Goal: Task Accomplishment & Management: Manage account settings

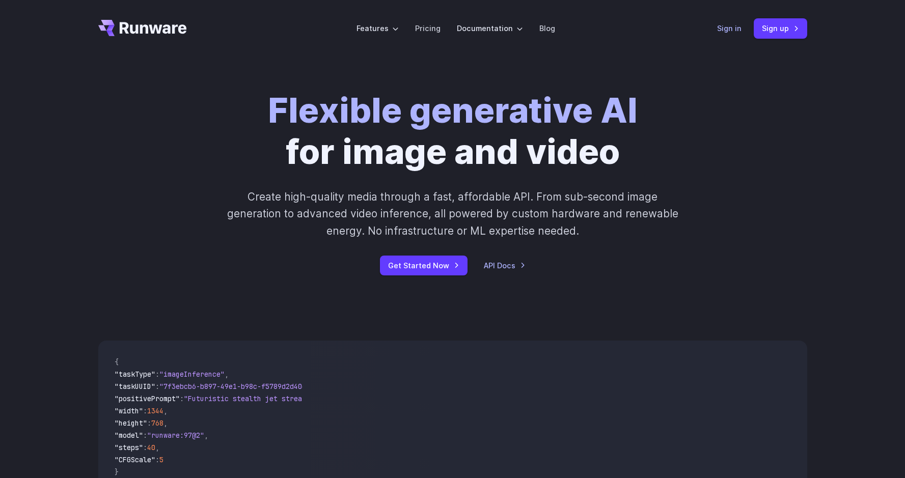
click at [722, 27] on link "Sign in" at bounding box center [729, 28] width 24 height 12
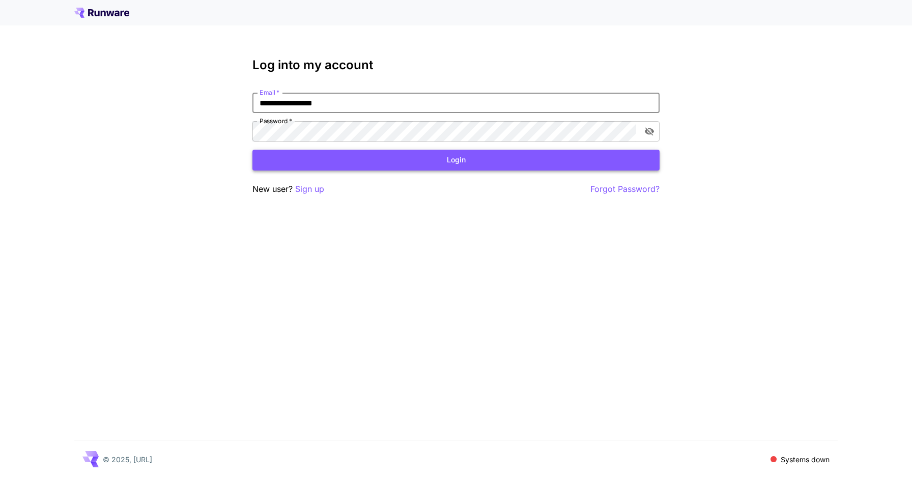
click at [446, 163] on button "Login" at bounding box center [455, 160] width 407 height 21
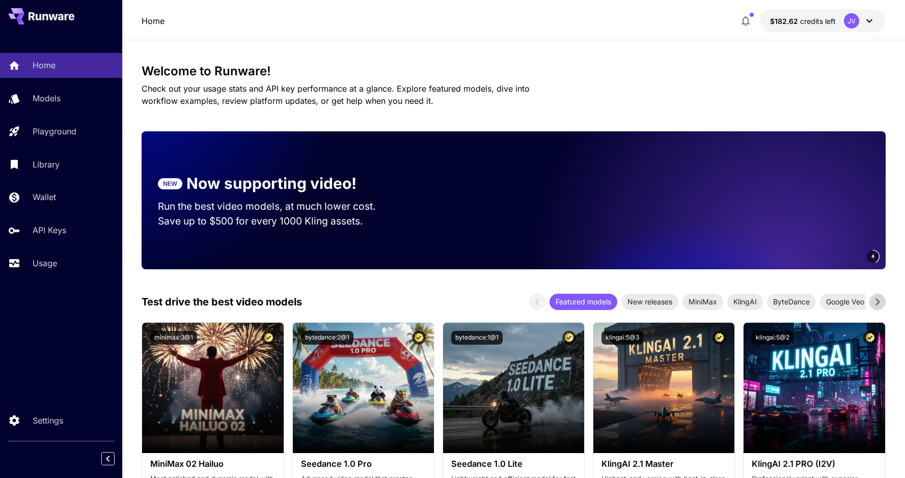
click at [42, 298] on div "Home Models Playground Library Wallet API Keys Usage Settings" at bounding box center [61, 239] width 122 height 478
click at [47, 268] on p "Usage" at bounding box center [47, 263] width 24 height 12
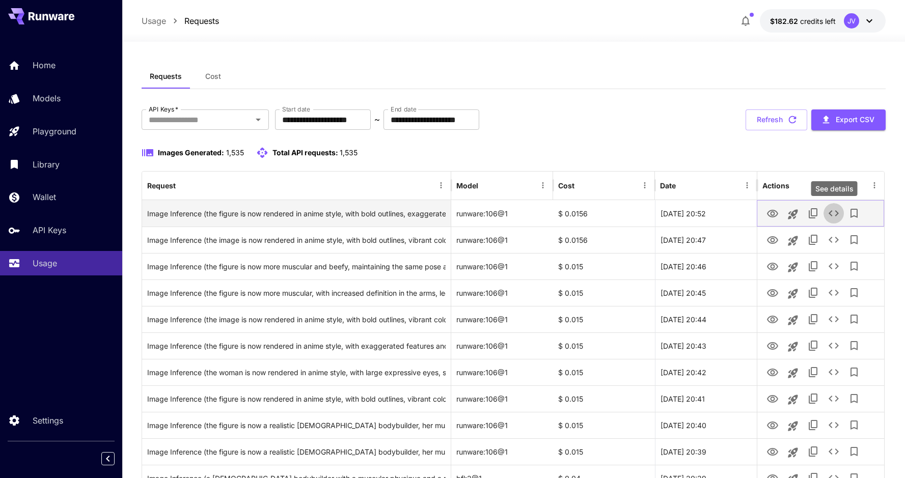
click at [831, 210] on icon "See details" at bounding box center [833, 213] width 12 height 12
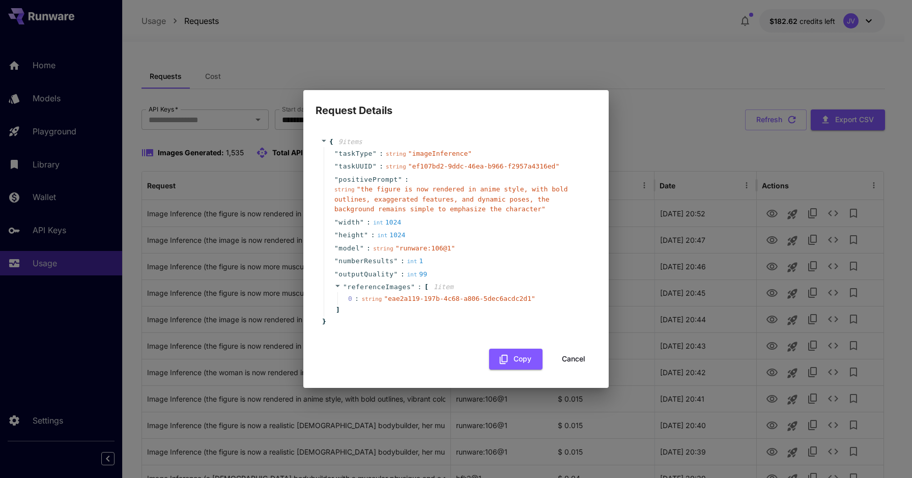
click at [578, 359] on button "Cancel" at bounding box center [574, 359] width 46 height 21
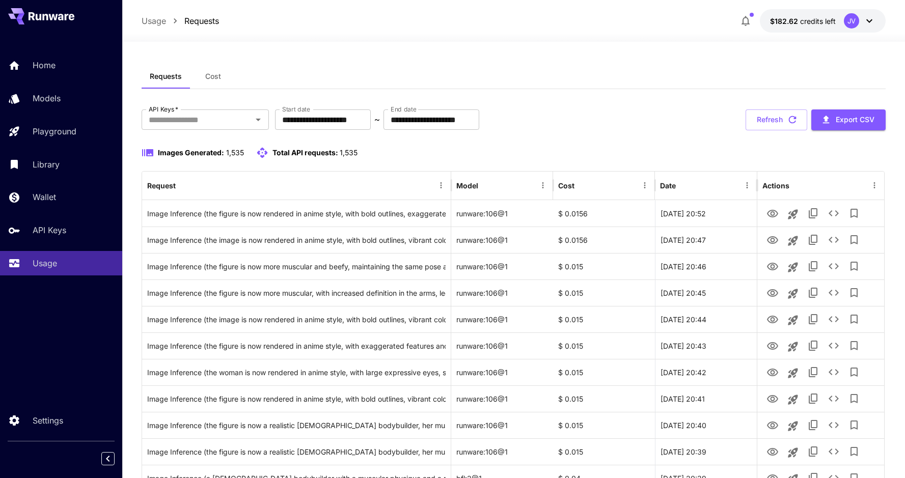
click at [592, 125] on div "**********" at bounding box center [513, 119] width 743 height 21
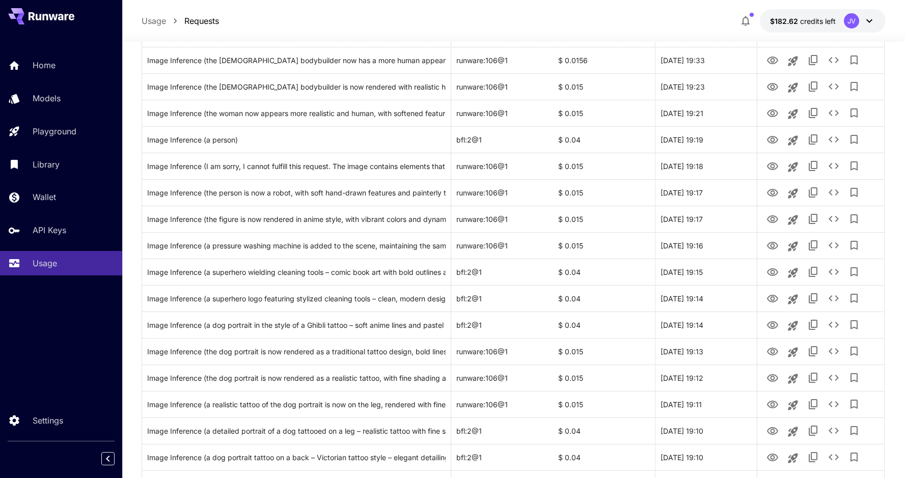
scroll to position [1103, 0]
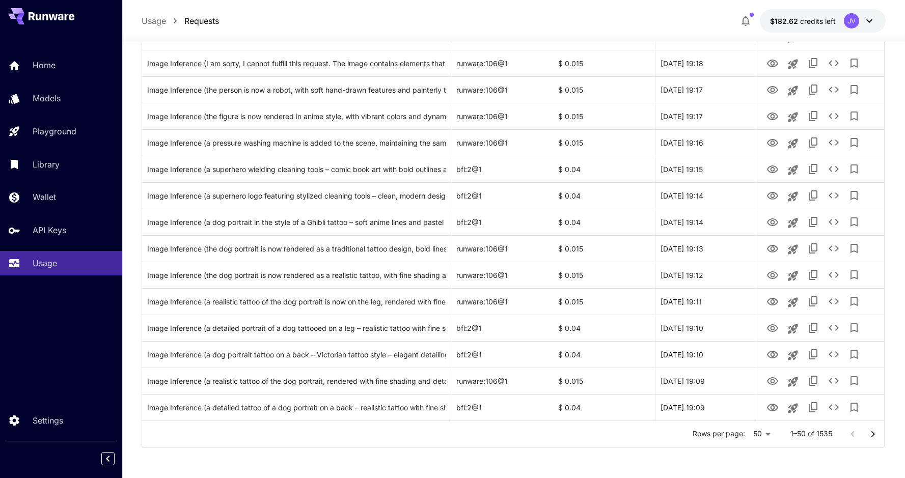
click at [873, 433] on icon "Go to next page" at bounding box center [873, 434] width 4 height 6
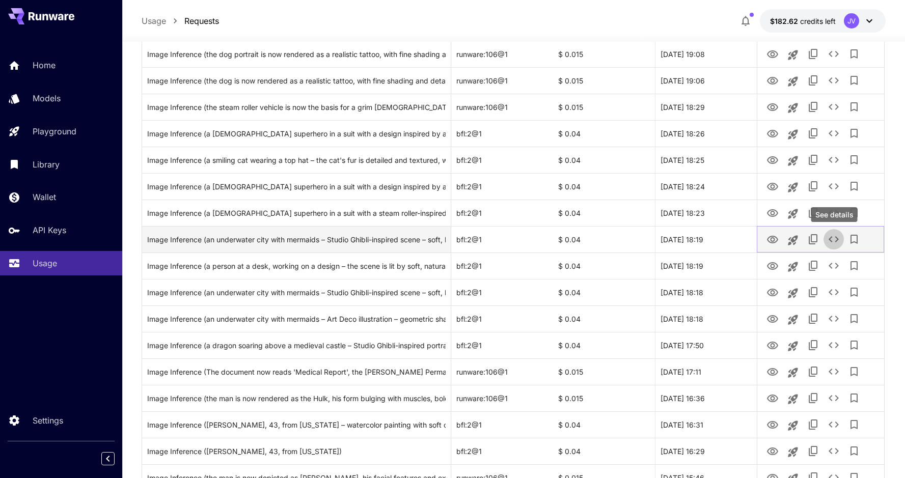
click at [839, 237] on button "See details" at bounding box center [833, 239] width 20 height 20
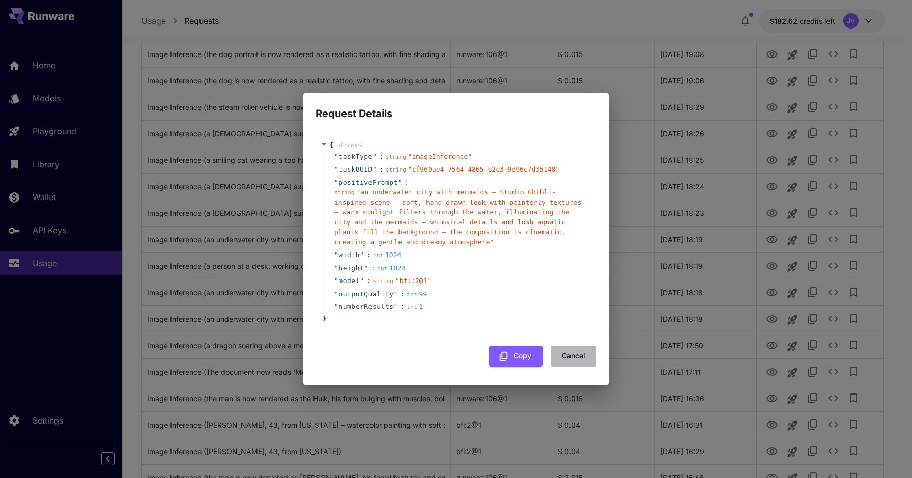
click at [576, 357] on button "Cancel" at bounding box center [574, 356] width 46 height 21
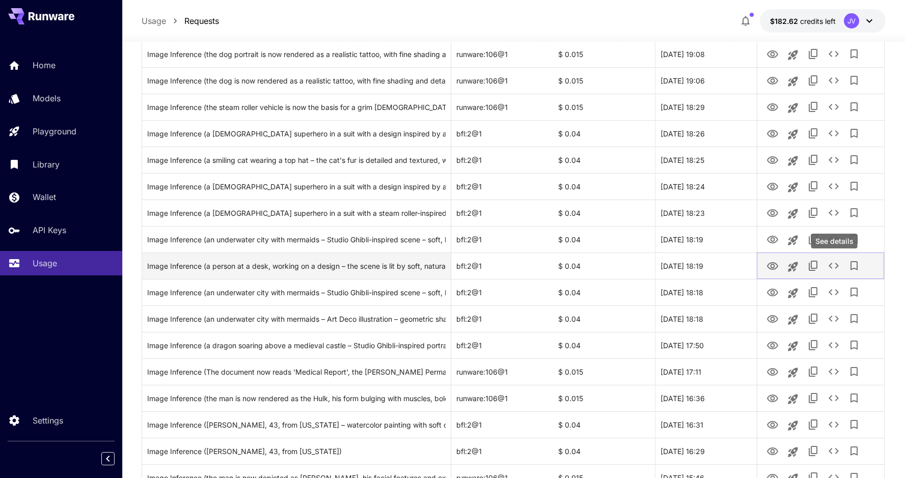
click at [829, 264] on icon "See details" at bounding box center [833, 266] width 12 height 12
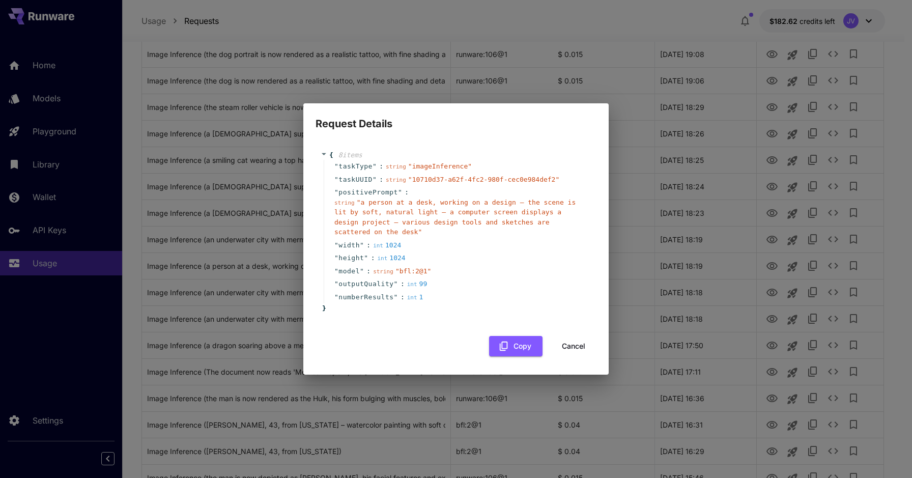
click at [565, 351] on button "Cancel" at bounding box center [574, 346] width 46 height 21
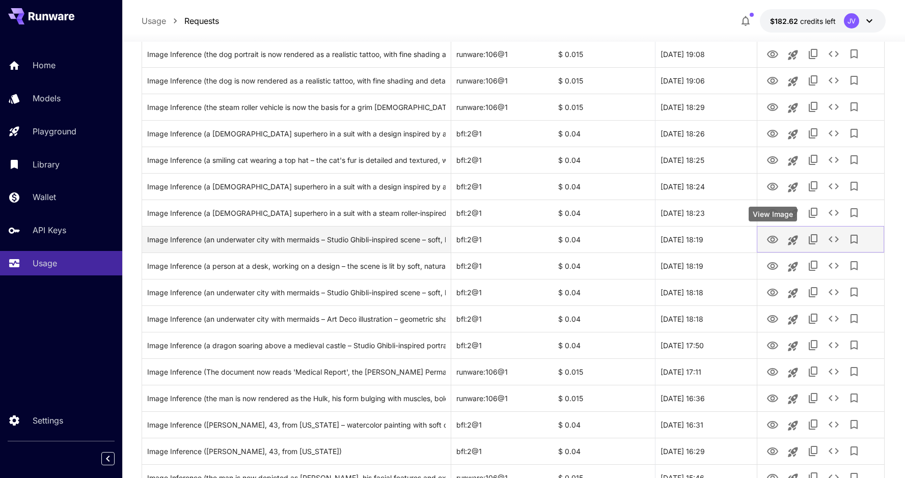
click at [769, 243] on icon "View Image" at bounding box center [772, 240] width 12 height 12
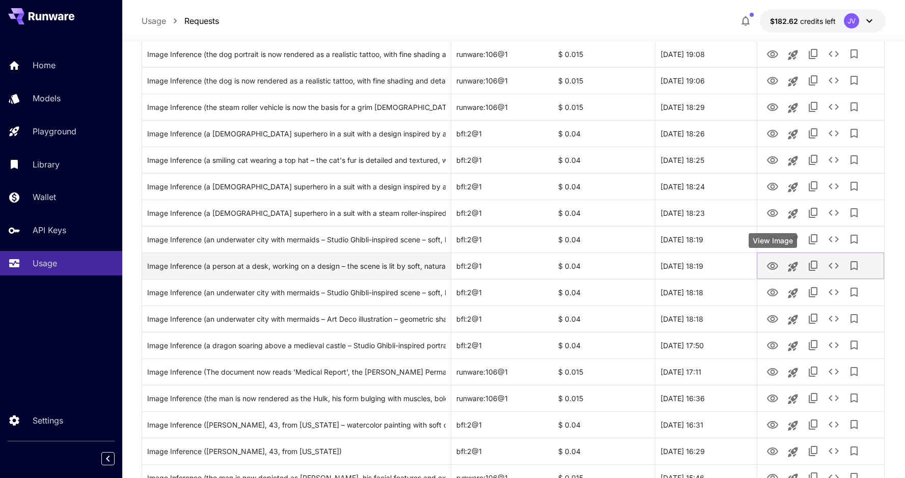
click at [776, 264] on icon "View Image" at bounding box center [772, 266] width 11 height 8
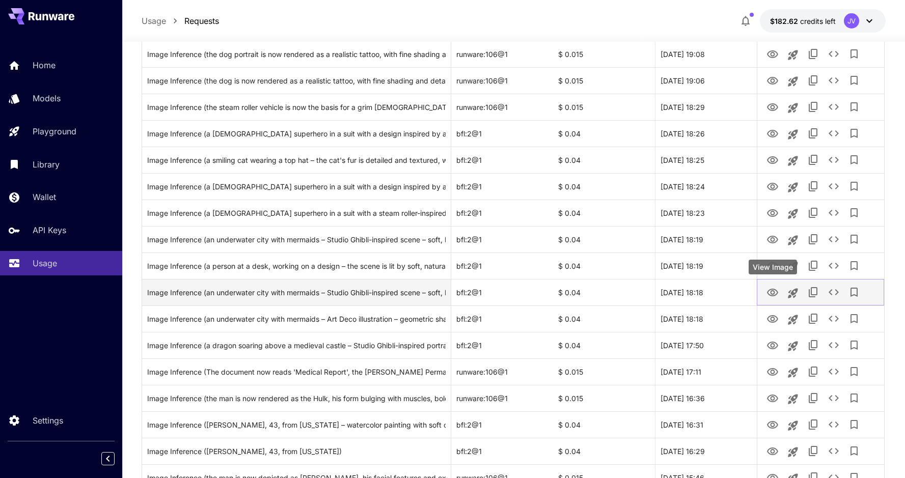
click at [772, 294] on icon "View Image" at bounding box center [772, 293] width 12 height 12
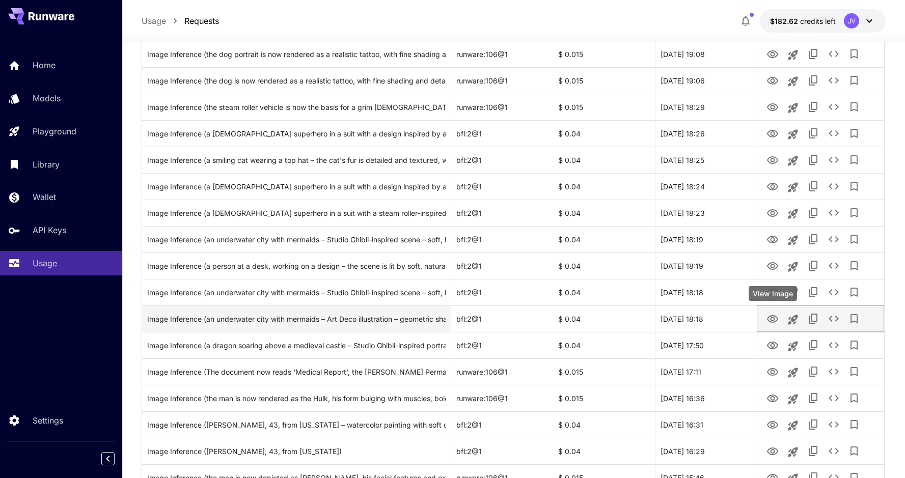
click at [774, 320] on icon "View Image" at bounding box center [772, 319] width 12 height 12
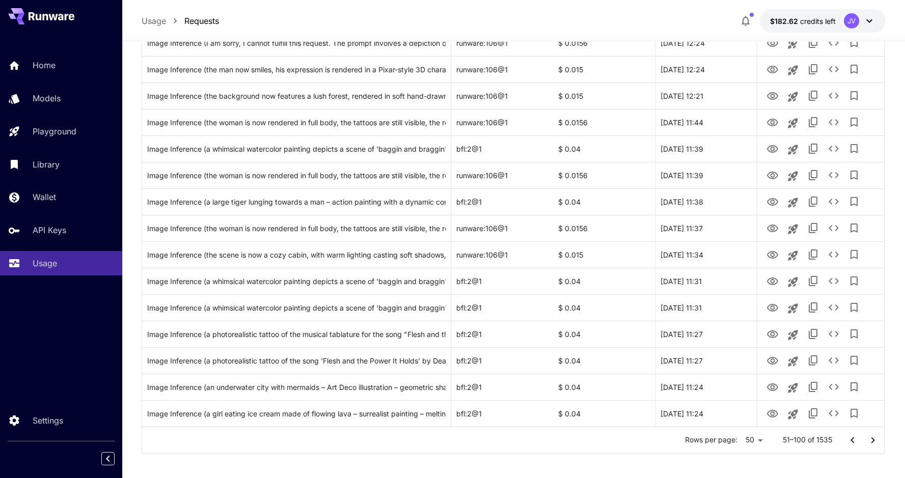
scroll to position [1103, 0]
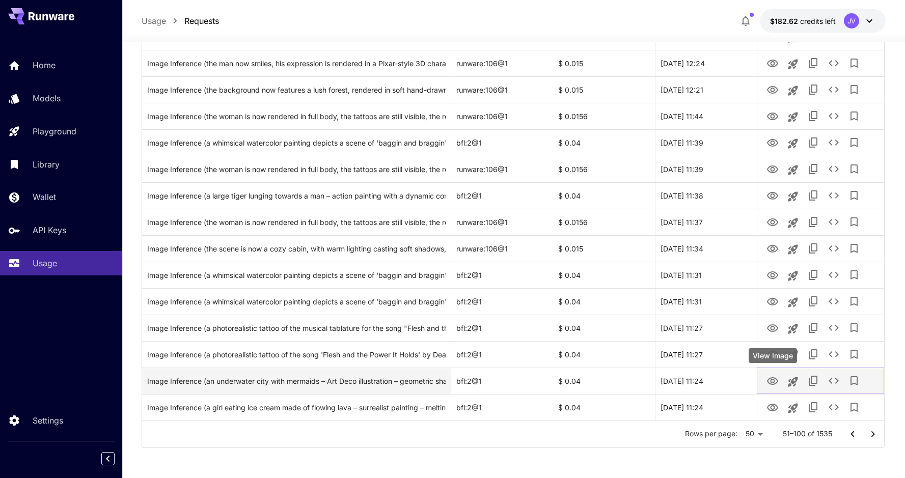
click at [773, 380] on icon "View Image" at bounding box center [772, 381] width 12 height 12
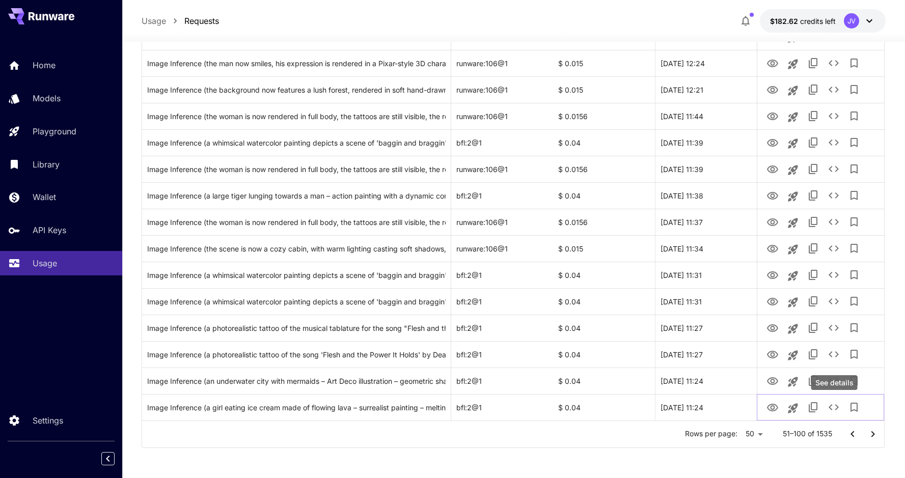
click at [833, 380] on div "See details" at bounding box center [834, 382] width 46 height 15
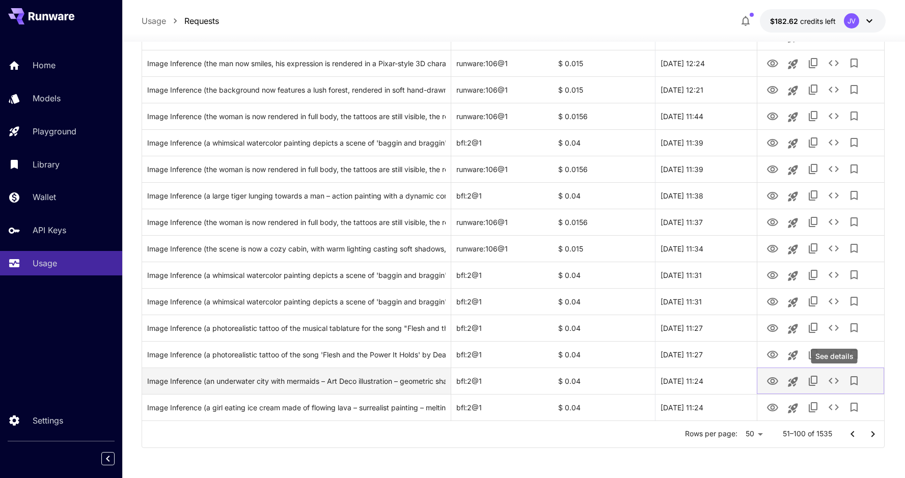
click at [834, 384] on icon "See details" at bounding box center [833, 381] width 12 height 12
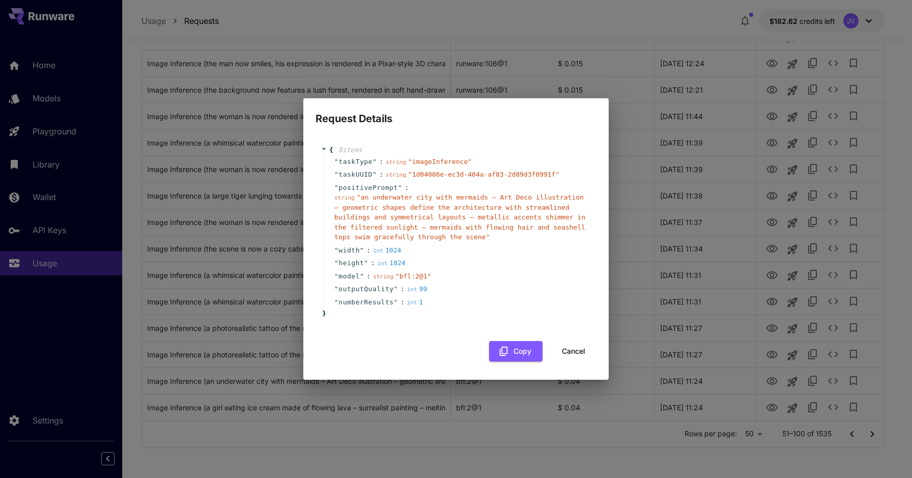
click at [577, 352] on button "Cancel" at bounding box center [574, 351] width 46 height 21
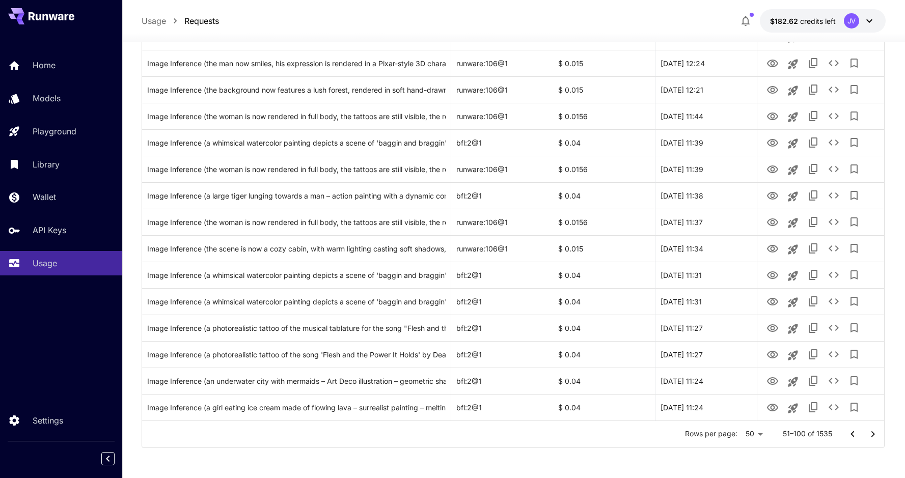
click at [443, 16] on div "Usage Requests $182.62 credits left JV" at bounding box center [513, 20] width 743 height 23
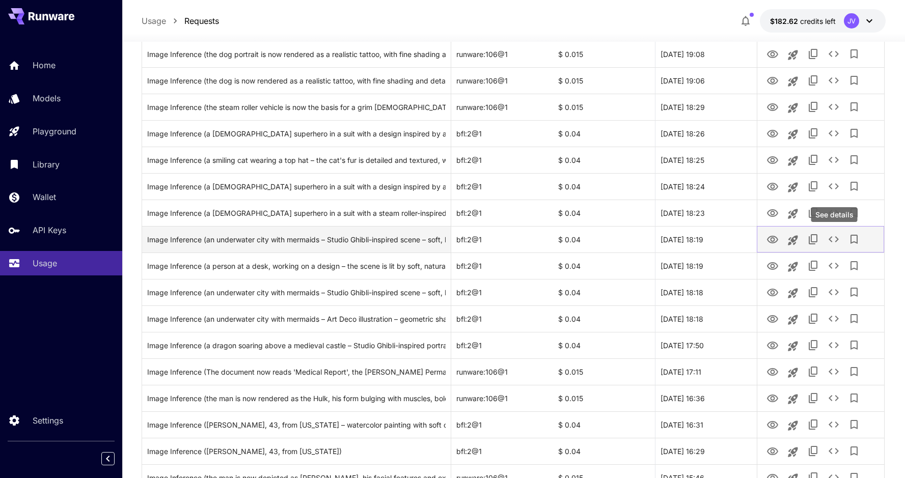
click at [832, 239] on icon "See details" at bounding box center [833, 239] width 12 height 12
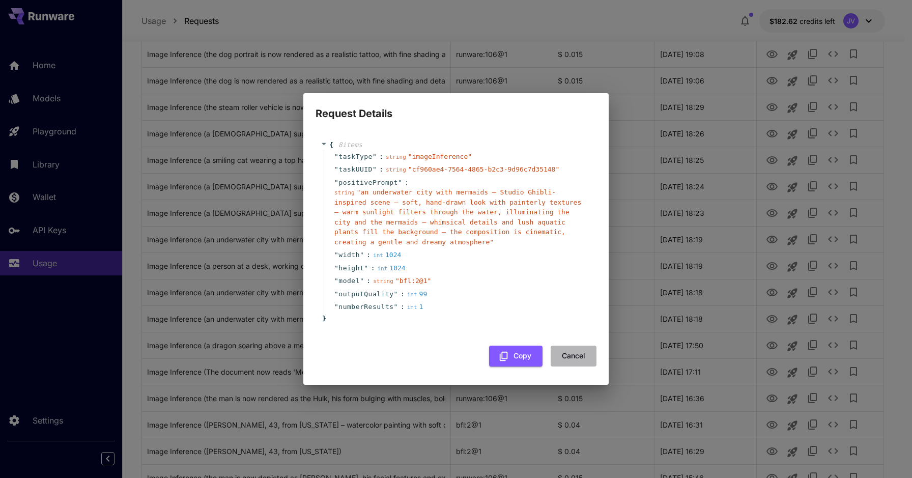
click at [575, 362] on button "Cancel" at bounding box center [574, 356] width 46 height 21
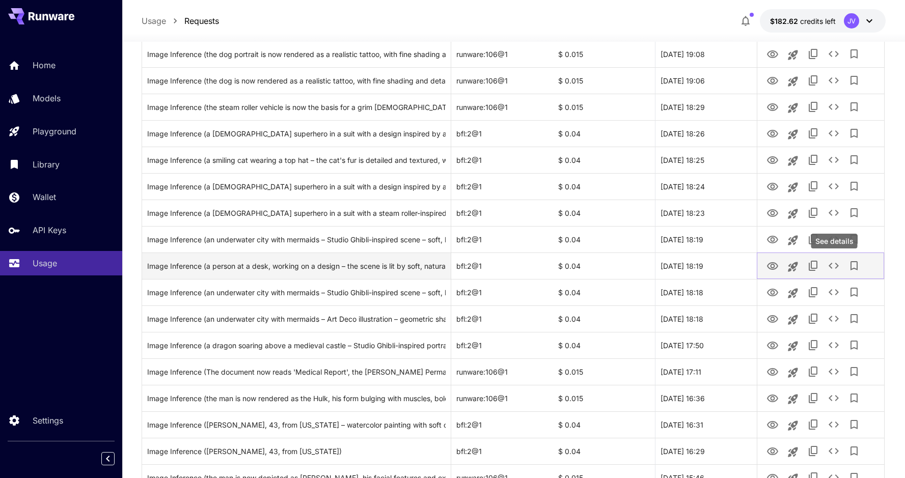
click at [834, 266] on icon "See details" at bounding box center [833, 266] width 12 height 12
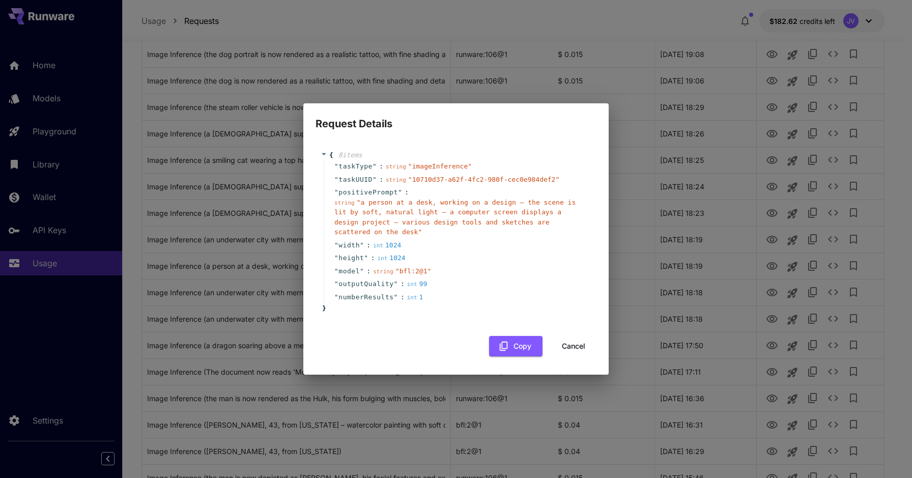
click at [562, 360] on div "{ 8 item s " taskType " : string " imageInference " " taskUUID " : string " 107…" at bounding box center [456, 252] width 281 height 225
click at [587, 349] on button "Cancel" at bounding box center [574, 346] width 46 height 21
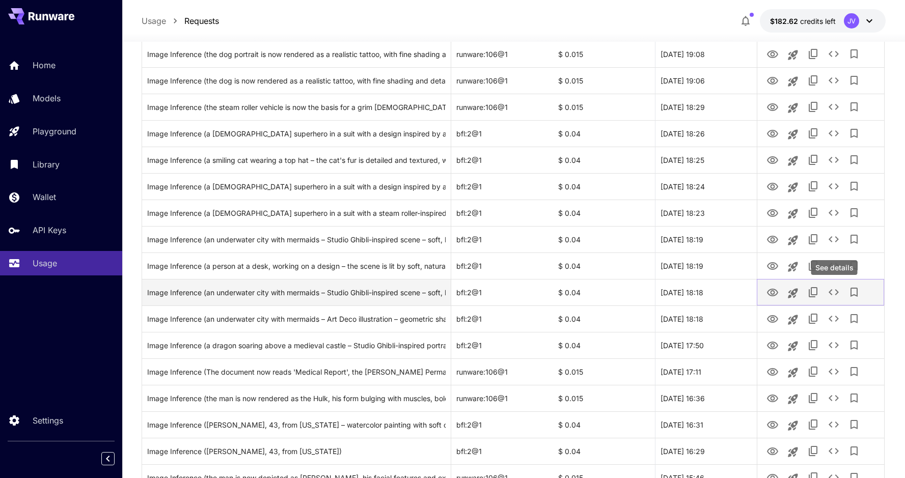
click at [832, 291] on icon "See details" at bounding box center [833, 292] width 12 height 12
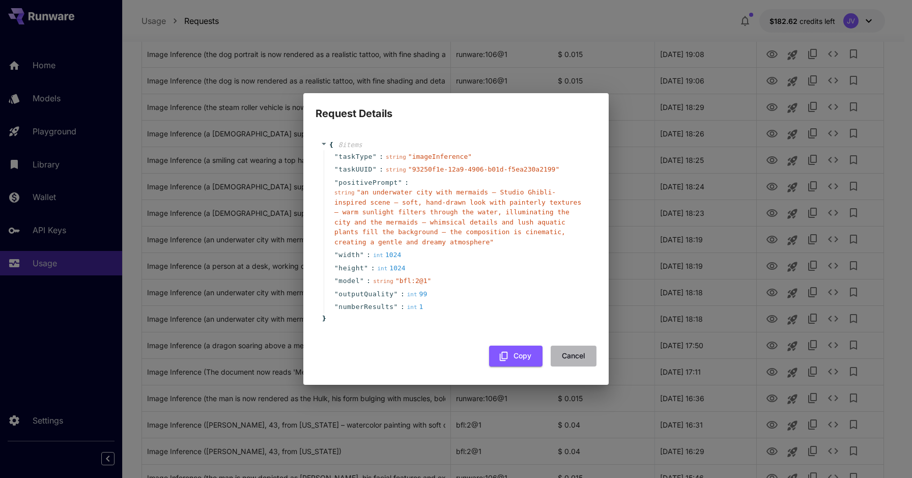
click at [573, 357] on button "Cancel" at bounding box center [574, 356] width 46 height 21
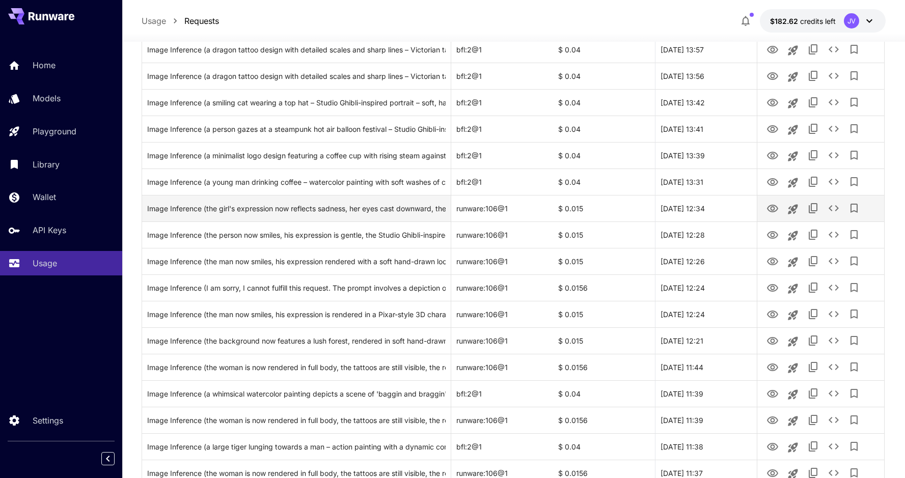
scroll to position [1103, 0]
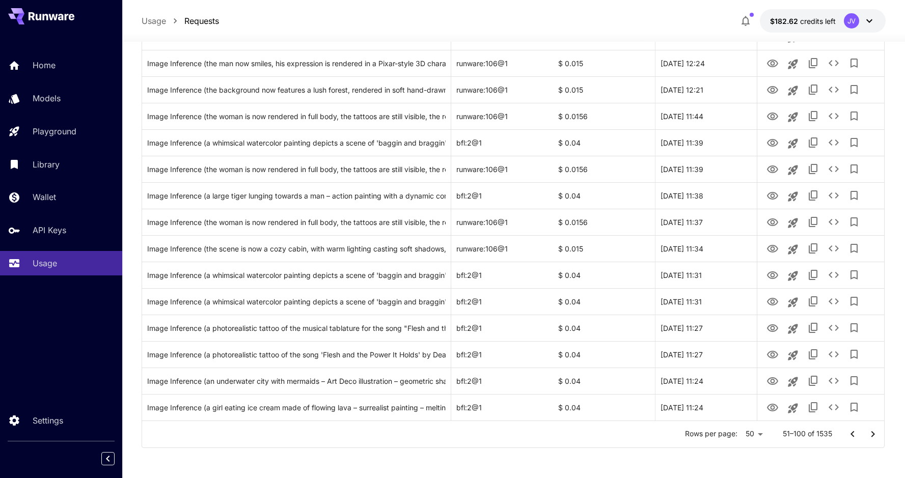
click at [876, 435] on icon "Go to next page" at bounding box center [872, 434] width 12 height 12
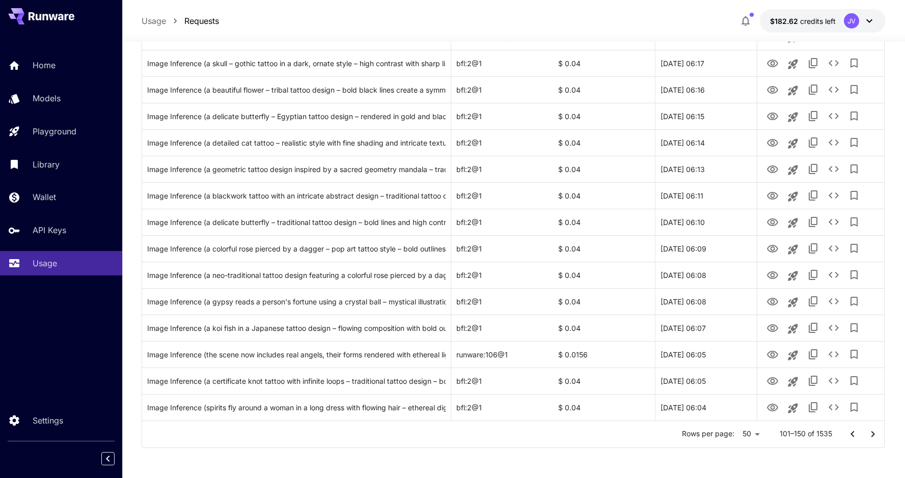
click at [869, 432] on icon "Go to next page" at bounding box center [872, 434] width 12 height 12
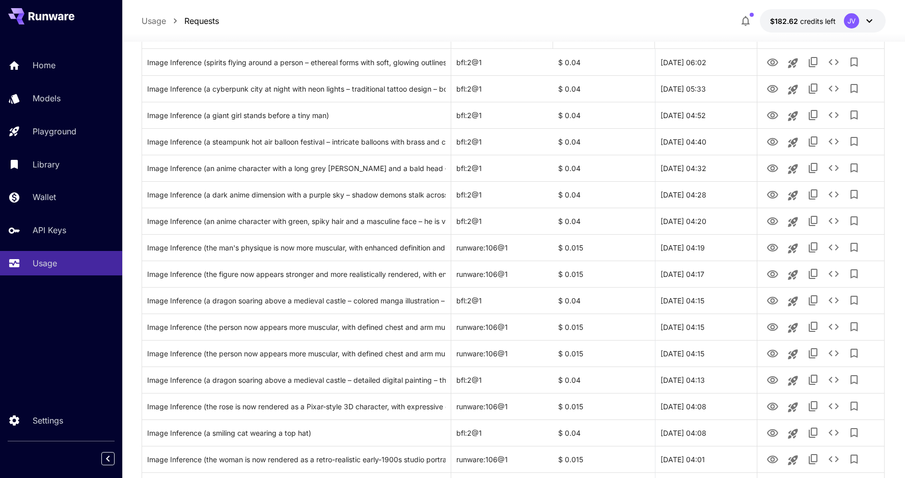
scroll to position [0, 0]
